Goal: Task Accomplishment & Management: Manage account settings

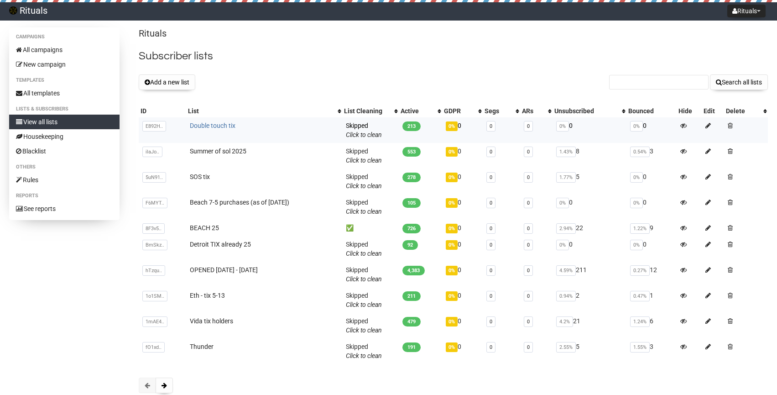
click at [214, 128] on link "Double touch tix" at bounding box center [213, 125] width 46 height 7
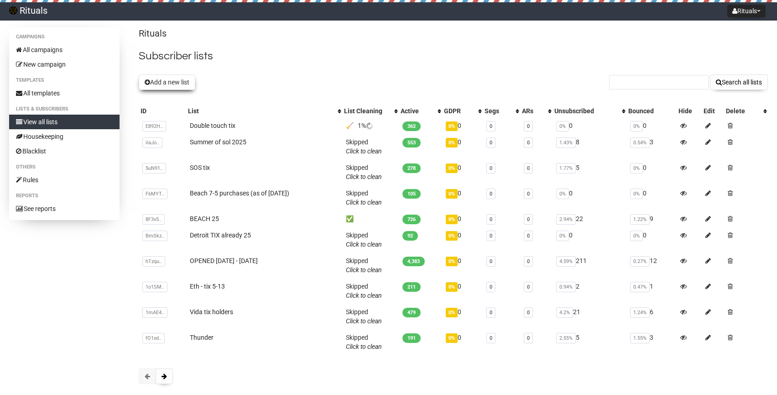
click at [172, 83] on button "Add a new list" at bounding box center [167, 82] width 57 height 16
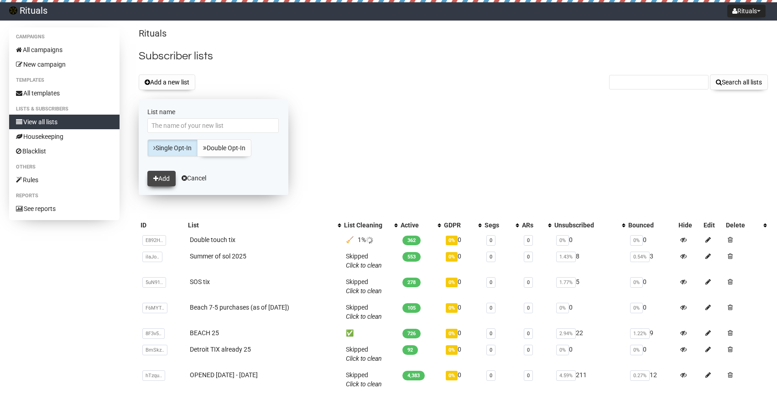
click at [165, 180] on button "Add" at bounding box center [161, 179] width 28 height 16
type input "grouse tix"
click at [158, 177] on icon "submit" at bounding box center [155, 178] width 5 height 6
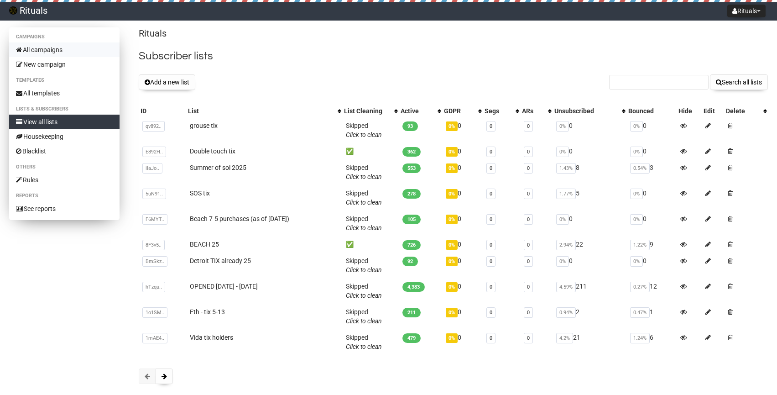
click at [50, 53] on link "All campaigns" at bounding box center [64, 49] width 110 height 15
